Goal: Task Accomplishment & Management: Manage account settings

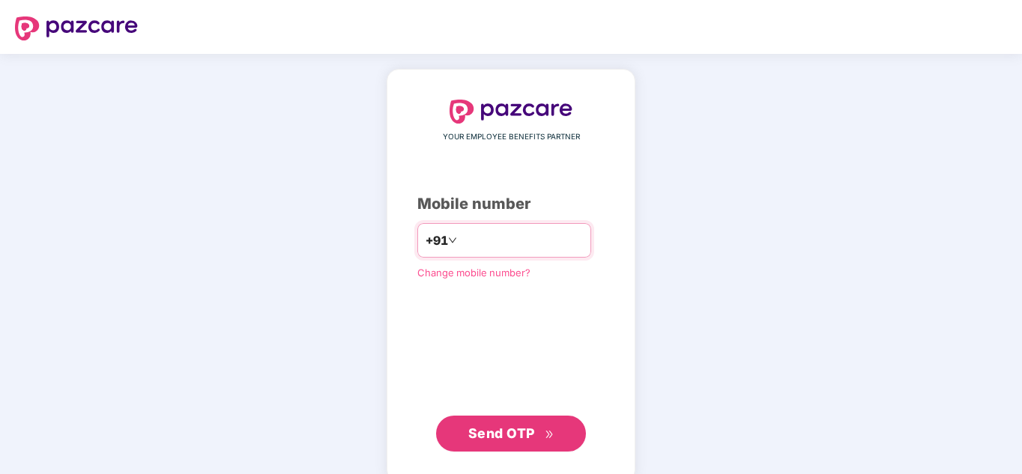
click at [498, 242] on input "number" at bounding box center [521, 241] width 123 height 24
type input "**********"
click at [517, 431] on span "Send OTP" at bounding box center [501, 434] width 67 height 16
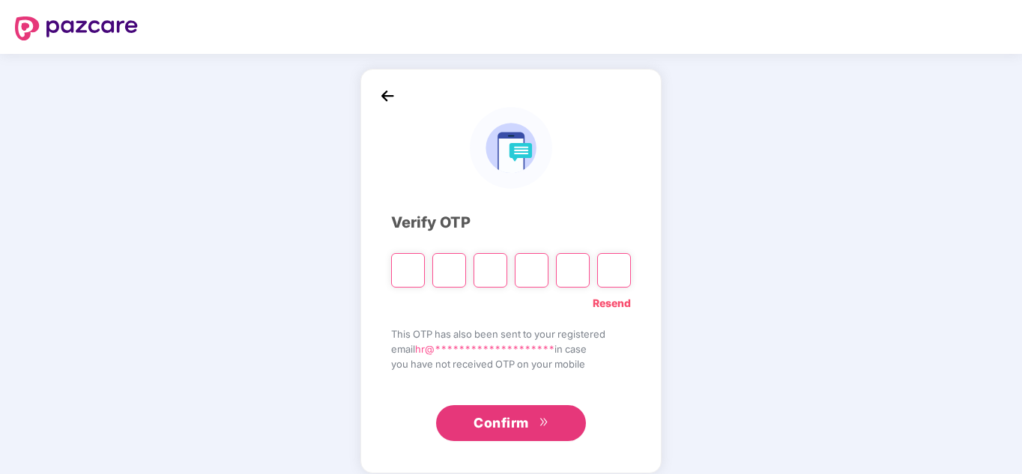
paste input "*"
type input "*"
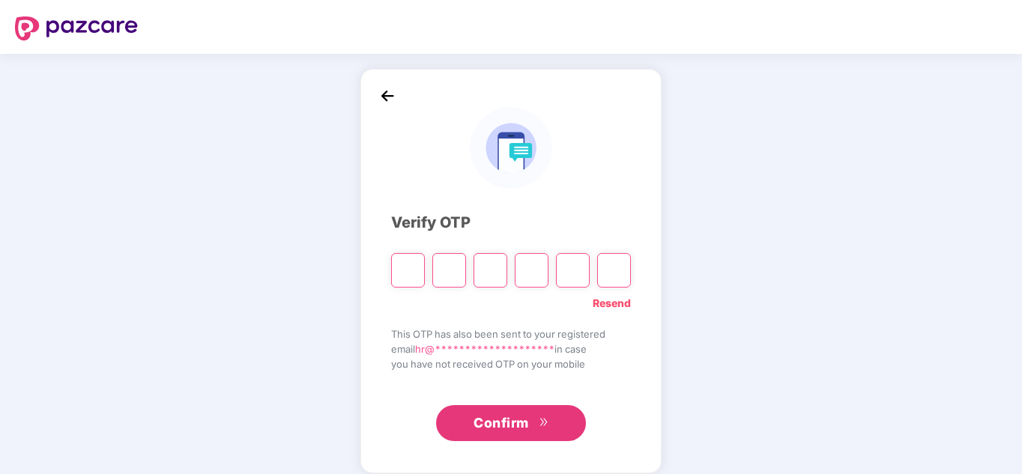
type input "*"
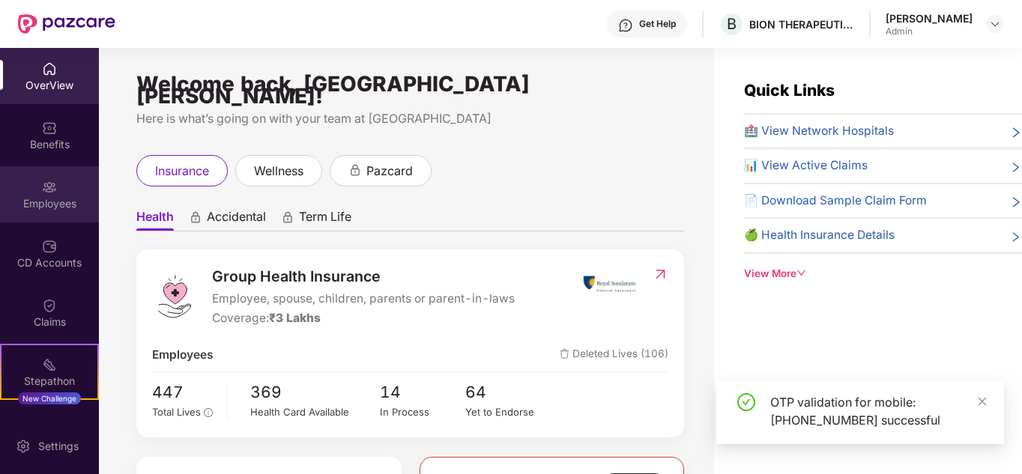
click at [61, 208] on div "Employees" at bounding box center [49, 203] width 99 height 15
